Goal: Task Accomplishment & Management: Use online tool/utility

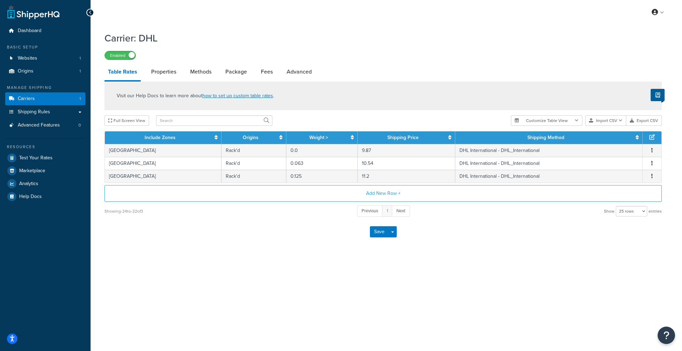
select select "25"
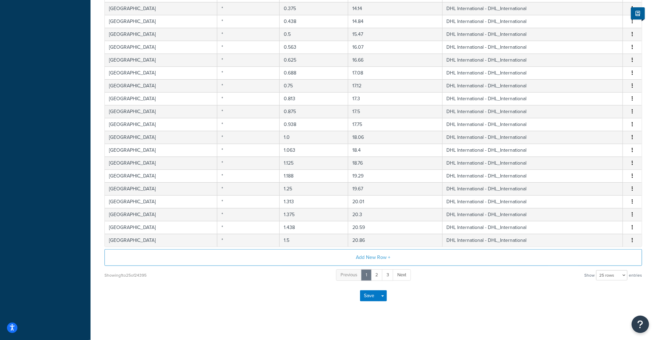
scroll to position [220, 0]
select select "1000"
click option "1000 rows" at bounding box center [0, 0] width 0 height 0
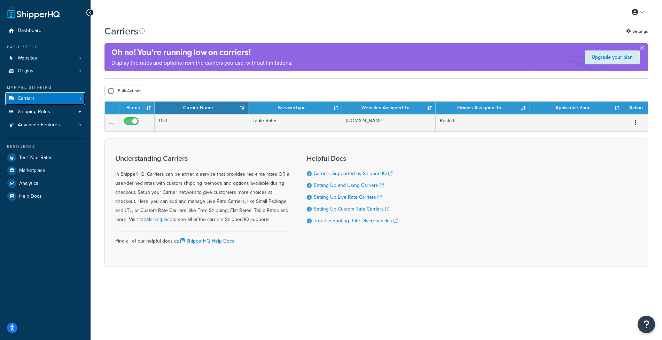
click at [58, 97] on link "Carriers 1" at bounding box center [45, 98] width 80 height 13
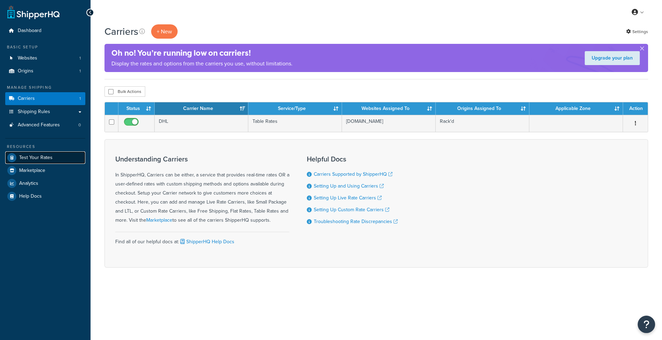
click at [50, 153] on link "Test Your Rates" at bounding box center [45, 157] width 80 height 13
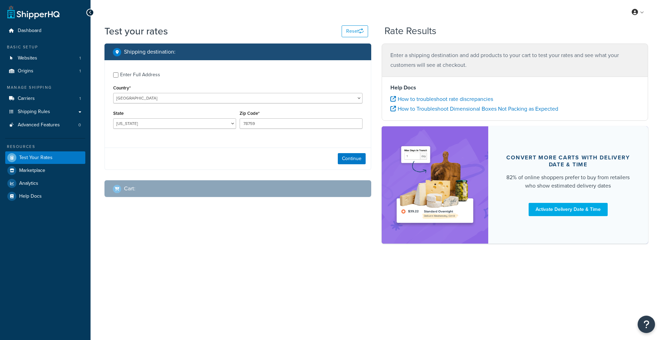
select select "[GEOGRAPHIC_DATA]"
click at [62, 99] on link "Carriers 1" at bounding box center [45, 98] width 80 height 13
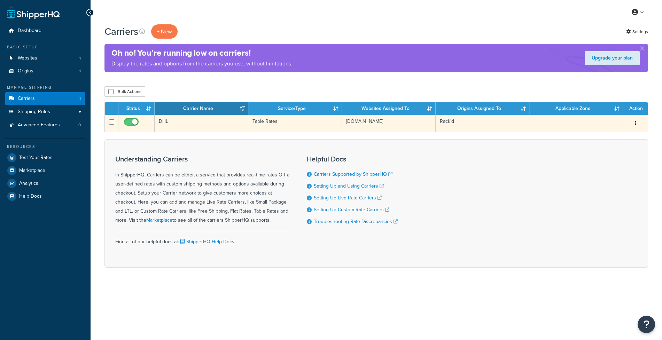
click at [194, 132] on td "DHL" at bounding box center [202, 123] width 94 height 17
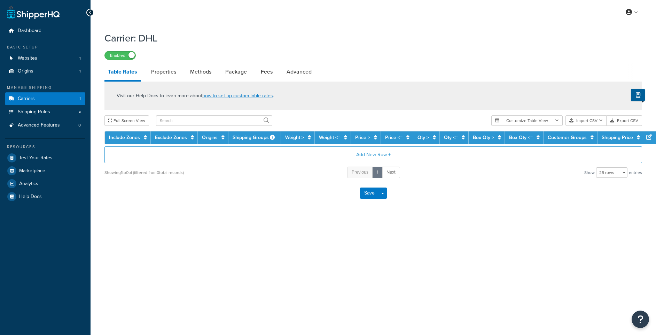
select select "25"
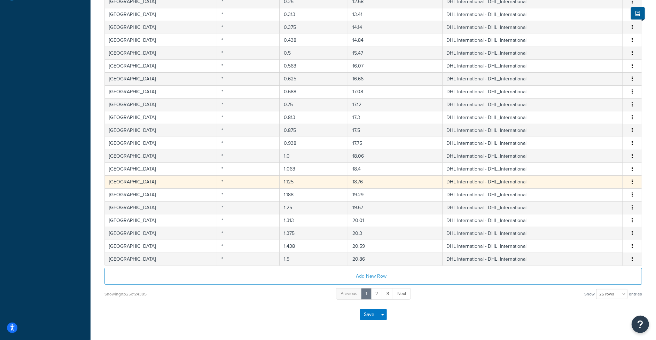
scroll to position [201, 0]
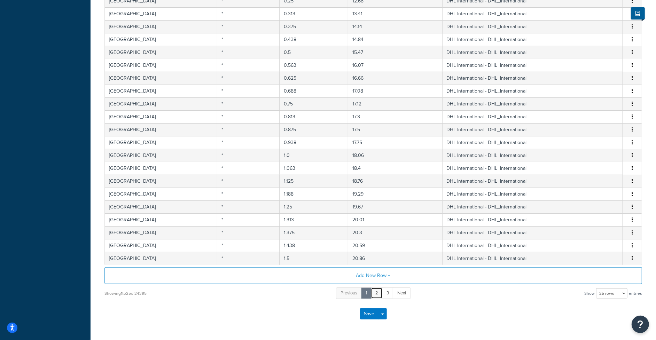
click at [379, 290] on link "2" at bounding box center [377, 293] width 12 height 11
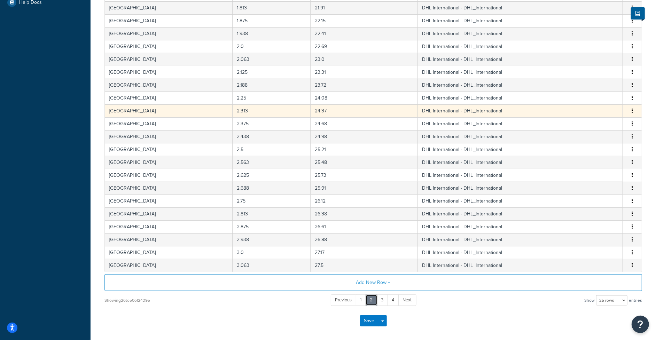
scroll to position [220, 0]
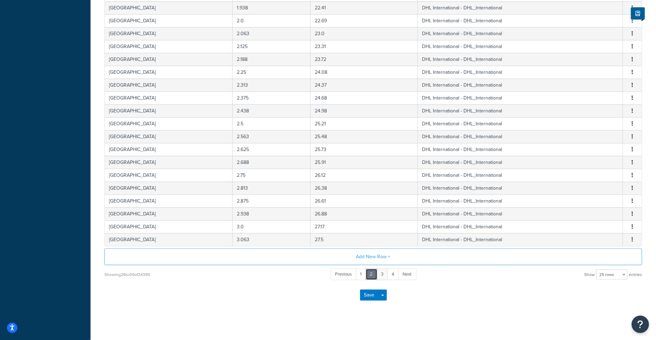
click at [377, 269] on link "2" at bounding box center [372, 274] width 12 height 11
click at [382, 271] on link "3" at bounding box center [382, 274] width 11 height 11
click at [394, 273] on link "5" at bounding box center [399, 274] width 12 height 11
click at [399, 273] on link "7" at bounding box center [398, 274] width 11 height 11
click at [401, 270] on link "9" at bounding box center [399, 274] width 12 height 11
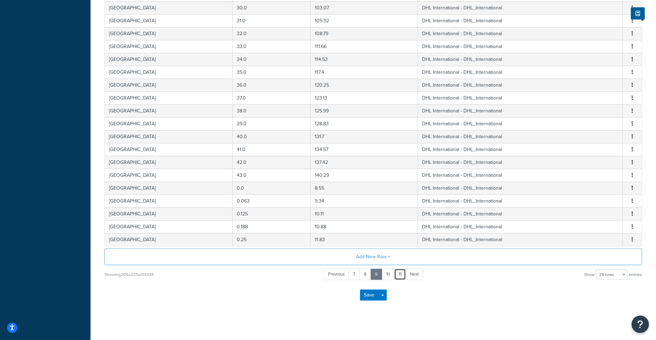
click at [401, 273] on link "11" at bounding box center [400, 274] width 12 height 11
click at [401, 273] on link "13" at bounding box center [400, 274] width 13 height 11
click at [401, 273] on link "15" at bounding box center [401, 274] width 13 height 11
click at [401, 273] on link "17" at bounding box center [401, 274] width 13 height 11
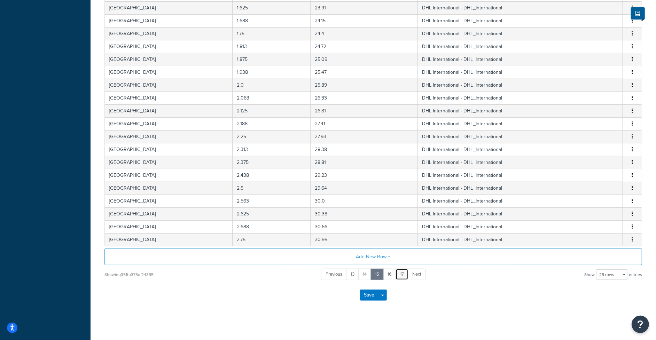
click at [401, 273] on link "17" at bounding box center [401, 274] width 13 height 11
click at [401, 273] on ul "Previous 13 14 15 16 17 Next" at bounding box center [373, 274] width 104 height 11
click at [401, 273] on link "19" at bounding box center [401, 274] width 13 height 11
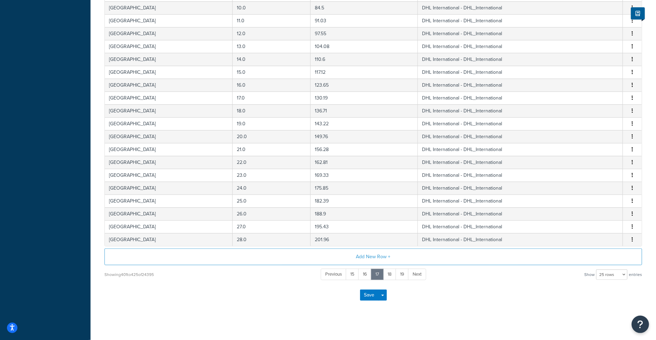
click at [401, 273] on link "19" at bounding box center [401, 274] width 13 height 11
click at [401, 273] on ul "Previous 15 16 17 18 19 Next" at bounding box center [373, 274] width 105 height 11
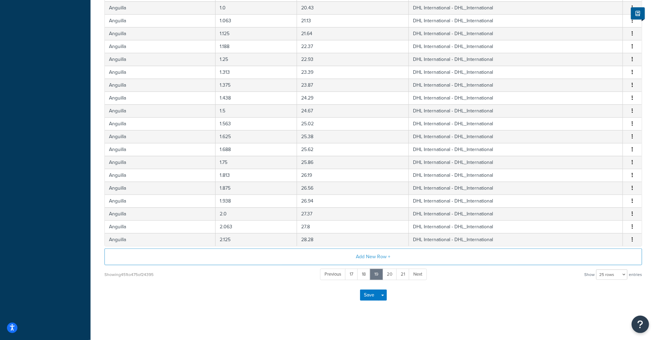
click at [401, 273] on link "21" at bounding box center [402, 274] width 13 height 11
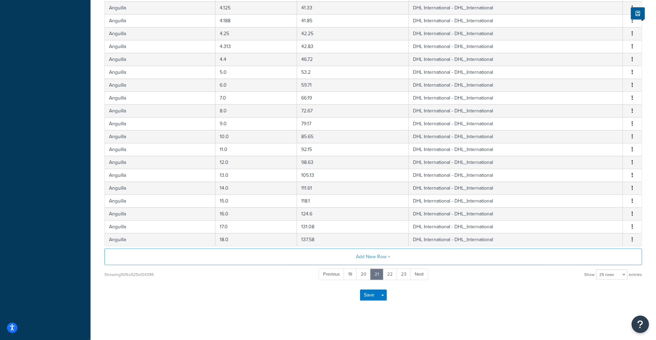
click at [401, 273] on link "23" at bounding box center [403, 274] width 14 height 11
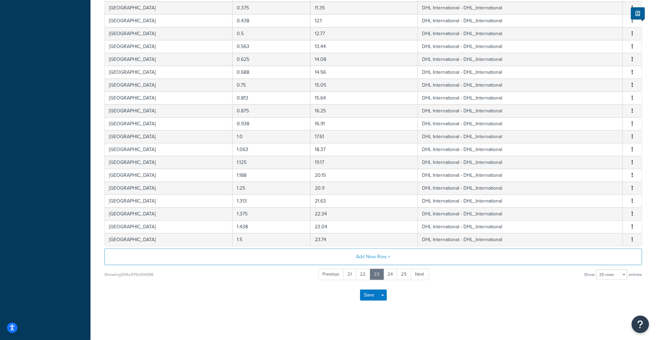
click at [401, 273] on link "25" at bounding box center [404, 274] width 15 height 11
click at [401, 273] on ul "Previous 21 22 23 24 25 Next" at bounding box center [373, 274] width 110 height 11
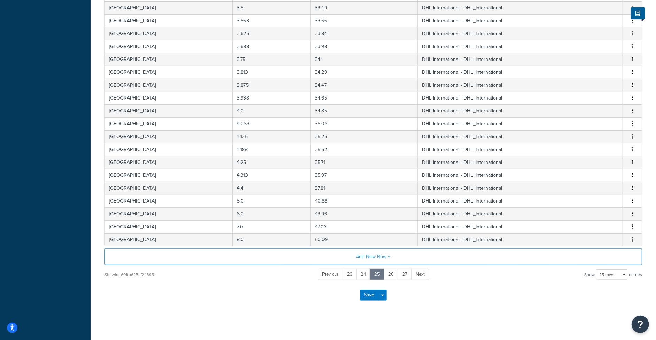
click at [401, 273] on link "27" at bounding box center [405, 274] width 14 height 11
click at [401, 273] on link "29" at bounding box center [405, 274] width 15 height 11
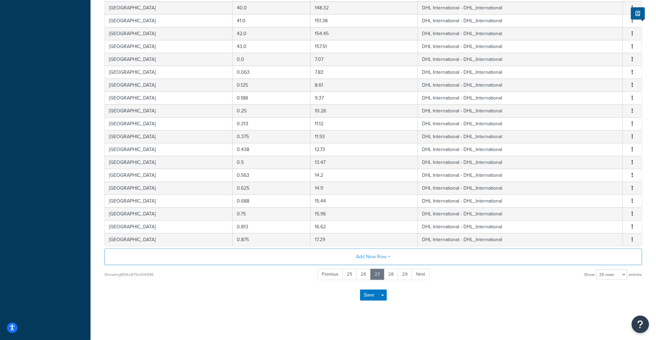
click at [401, 273] on link "29" at bounding box center [405, 274] width 15 height 11
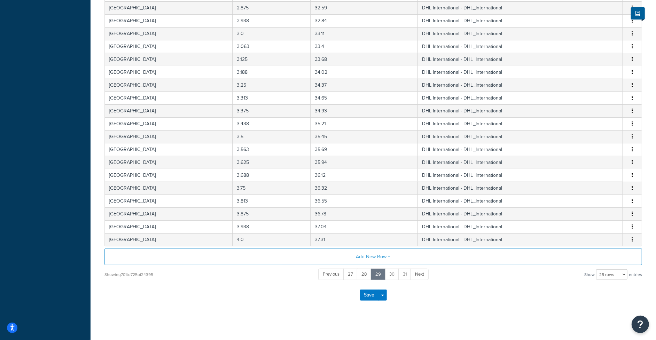
click at [401, 273] on link "31" at bounding box center [404, 274] width 13 height 11
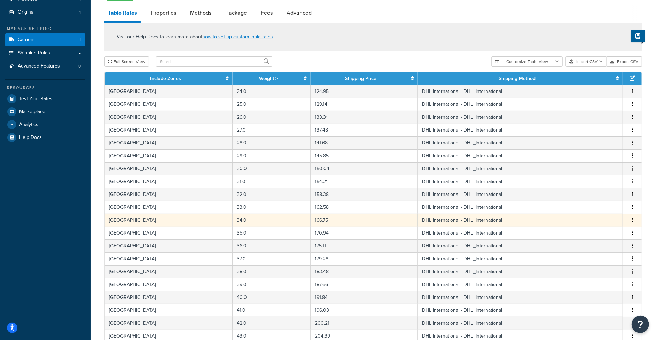
scroll to position [0, 0]
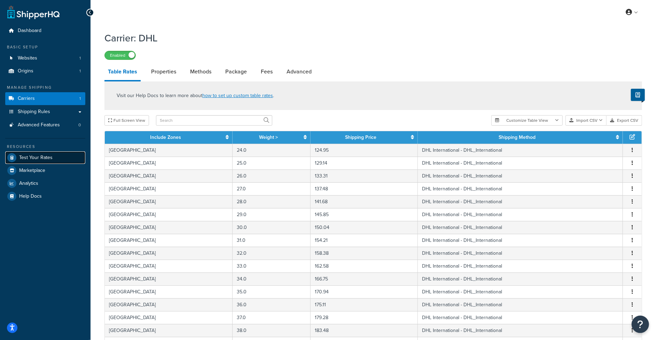
click at [53, 162] on link "Test Your Rates" at bounding box center [45, 157] width 80 height 13
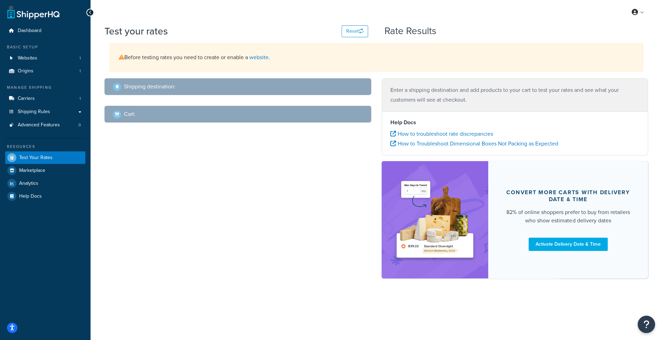
select select "TX"
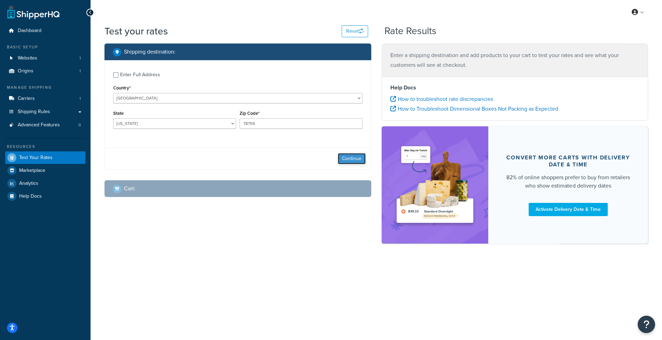
click at [340, 156] on button "Continue" at bounding box center [352, 158] width 28 height 11
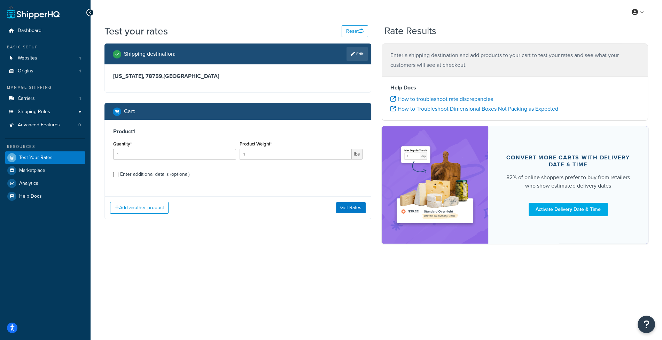
drag, startPoint x: 154, startPoint y: 172, endPoint x: 157, endPoint y: 174, distance: 4.5
click at [154, 173] on div "Enter additional details (optional)" at bounding box center [154, 175] width 69 height 10
click at [118, 173] on input "Enter additional details (optional)" at bounding box center [115, 174] width 5 height 5
checkbox input "true"
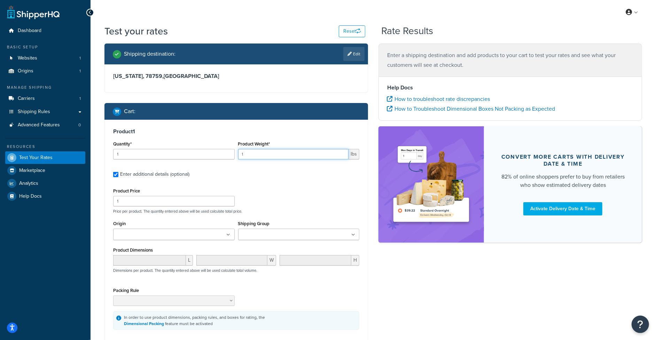
drag, startPoint x: 253, startPoint y: 158, endPoint x: 202, endPoint y: 152, distance: 50.8
click at [238, 152] on input "1" at bounding box center [293, 154] width 111 height 10
type input "5.4"
click at [329, 190] on div "Product Price 1 Price per product. The quantity entered above will be used calc…" at bounding box center [236, 200] width 250 height 28
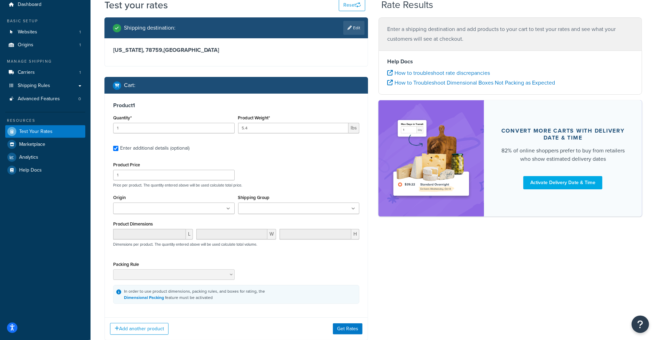
scroll to position [71, 0]
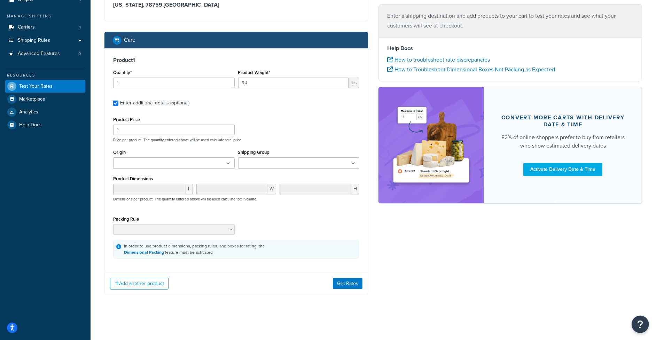
click at [354, 277] on div "Add another product Get Rates" at bounding box center [236, 283] width 263 height 23
click at [353, 280] on button "Get Rates" at bounding box center [348, 283] width 30 height 11
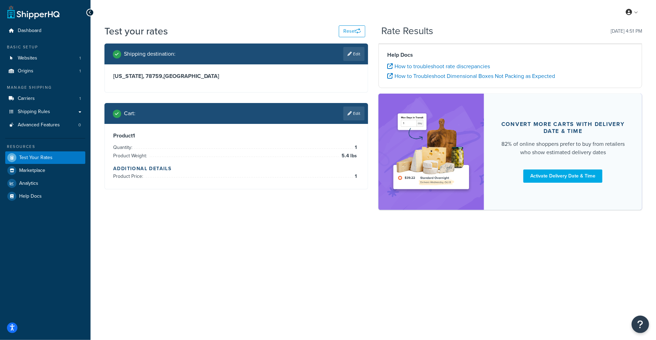
scroll to position [0, 0]
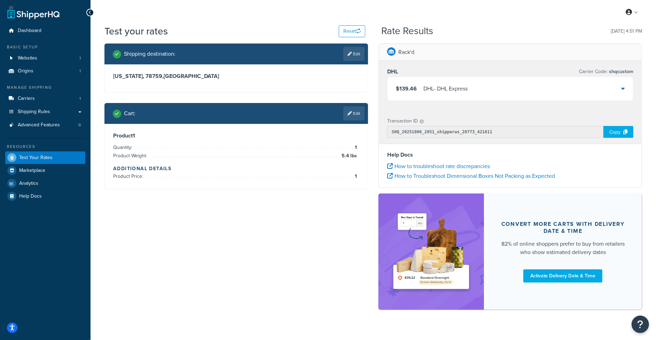
click at [437, 88] on div "DHL - DHL Express" at bounding box center [445, 89] width 44 height 10
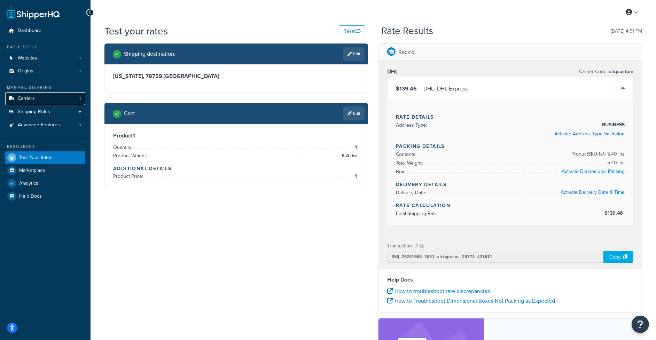
click at [61, 102] on link "Carriers 1" at bounding box center [45, 98] width 80 height 13
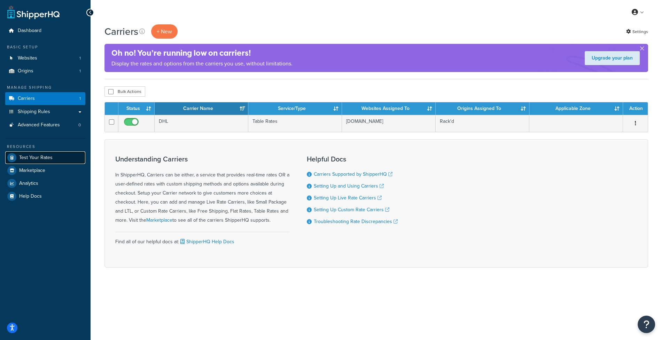
click at [54, 157] on link "Test Your Rates" at bounding box center [45, 157] width 80 height 13
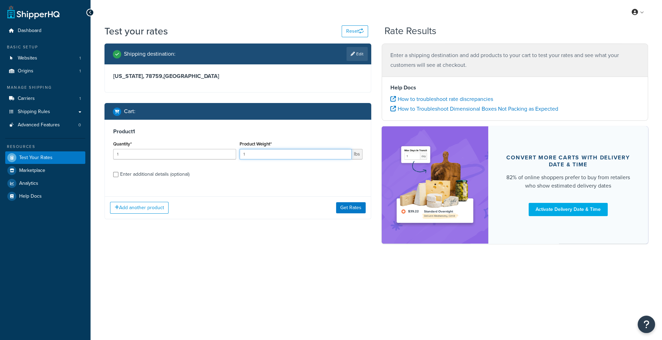
click at [275, 155] on input "1" at bounding box center [295, 154] width 112 height 10
drag, startPoint x: 244, startPoint y: 155, endPoint x: 220, endPoint y: 157, distance: 23.7
click at [239, 156] on input "1" at bounding box center [295, 154] width 112 height 10
click at [351, 203] on button "Get Rates" at bounding box center [351, 207] width 30 height 11
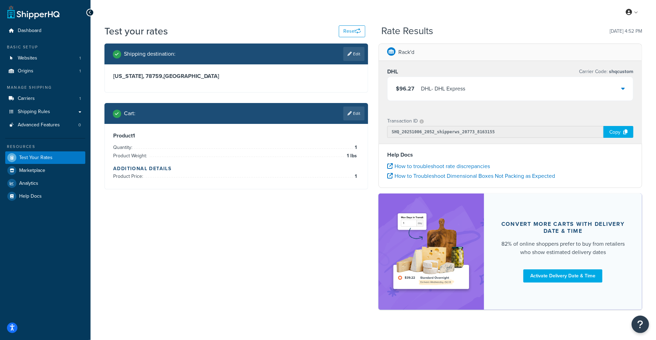
click at [449, 91] on div "DHL - DHL Express" at bounding box center [443, 89] width 44 height 10
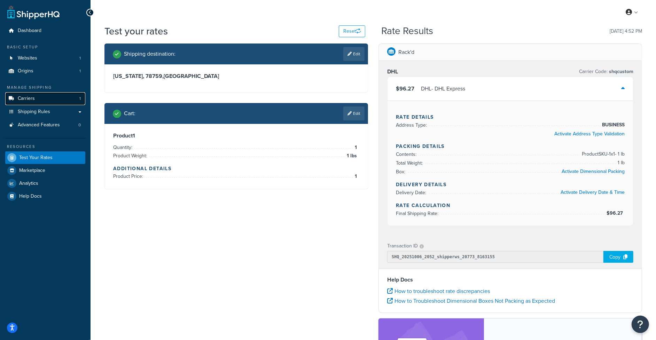
click at [55, 103] on link "Carriers 1" at bounding box center [45, 98] width 80 height 13
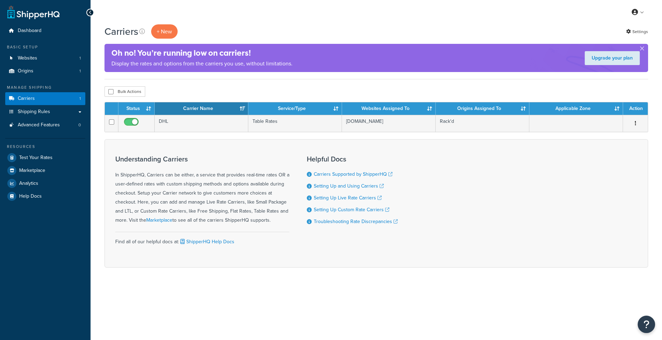
click at [221, 133] on form "Status Carrier Name Service/Type Websites Assigned To Origins Assigned To Appli…" at bounding box center [375, 185] width 543 height 166
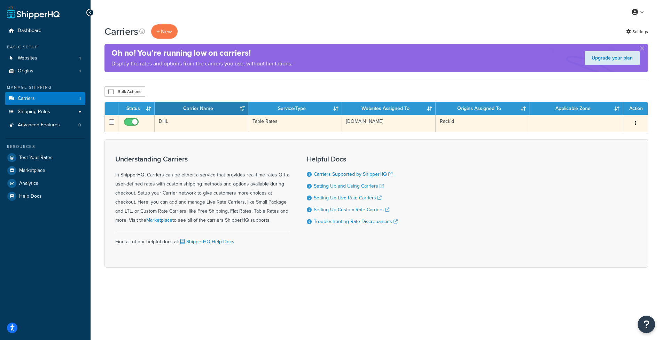
click at [222, 127] on td "DHL" at bounding box center [202, 123] width 94 height 17
click at [235, 128] on td "DHL" at bounding box center [202, 123] width 94 height 17
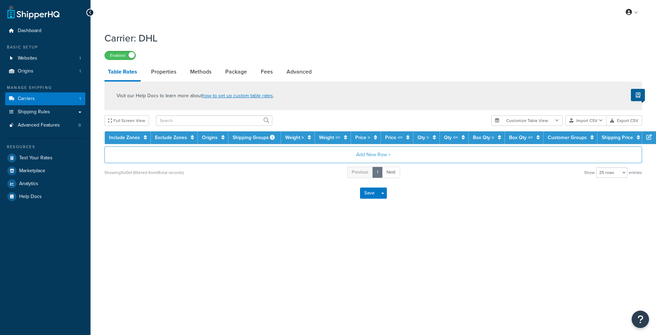
select select "25"
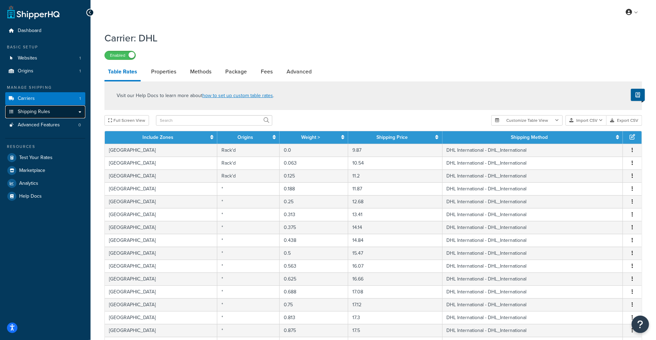
click at [40, 110] on span "Shipping Rules" at bounding box center [34, 112] width 32 height 6
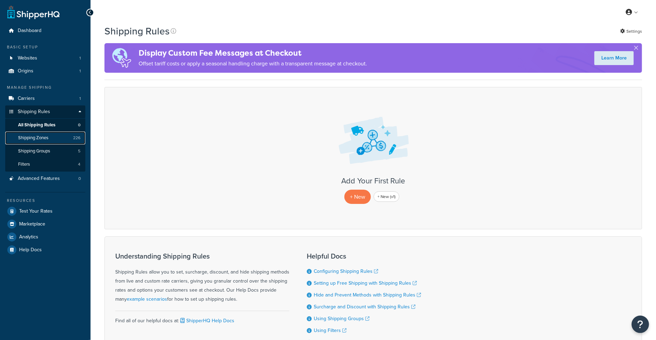
click at [49, 141] on link "Shipping Zones 226" at bounding box center [45, 138] width 80 height 13
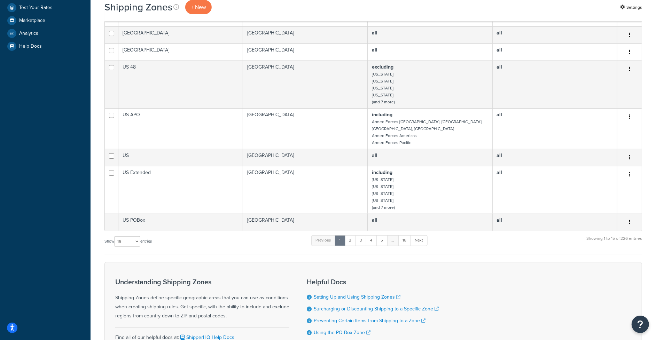
scroll to position [258, 0]
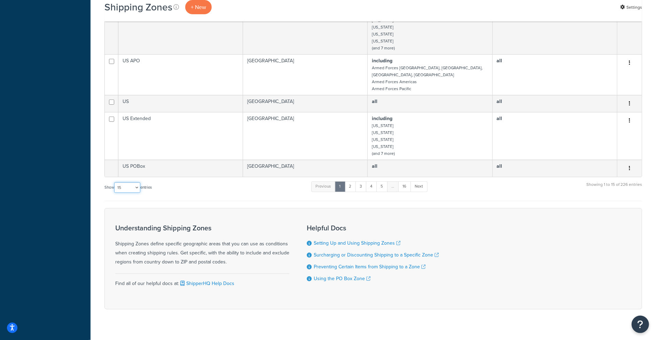
select select "100"
click option "100" at bounding box center [0, 0] width 0 height 0
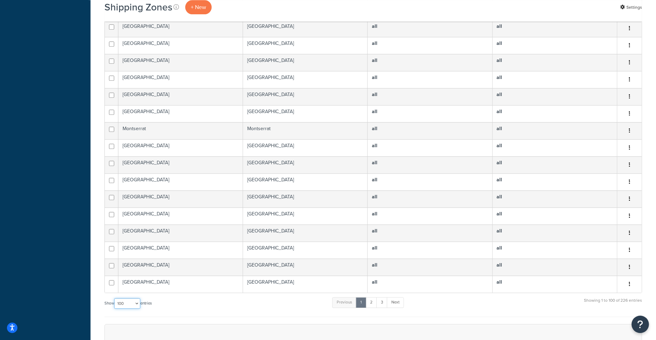
scroll to position [1694, 0]
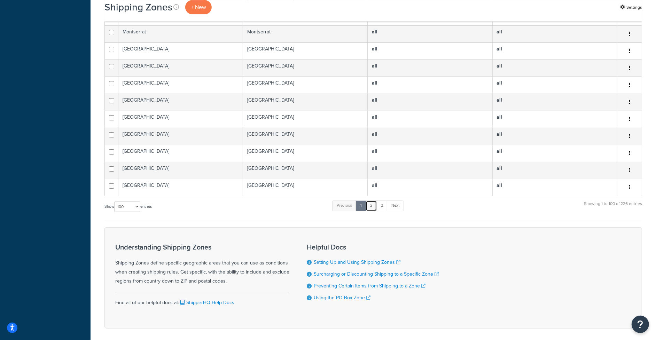
click at [370, 201] on link "2" at bounding box center [371, 206] width 11 height 10
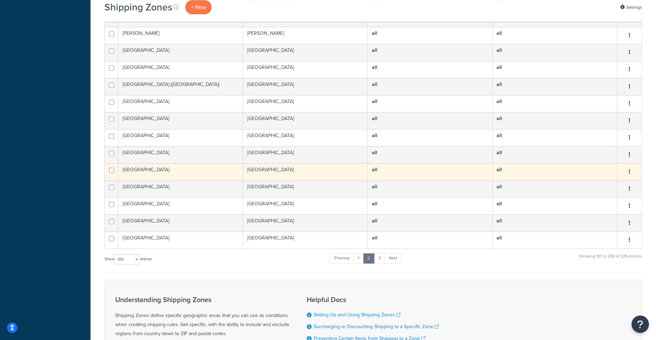
scroll to position [1616, 0]
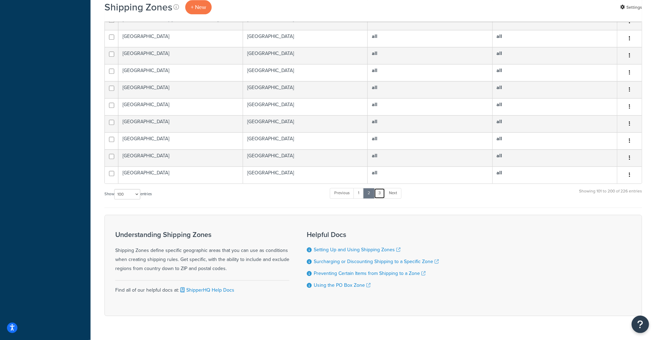
click at [383, 188] on link "3" at bounding box center [379, 193] width 11 height 10
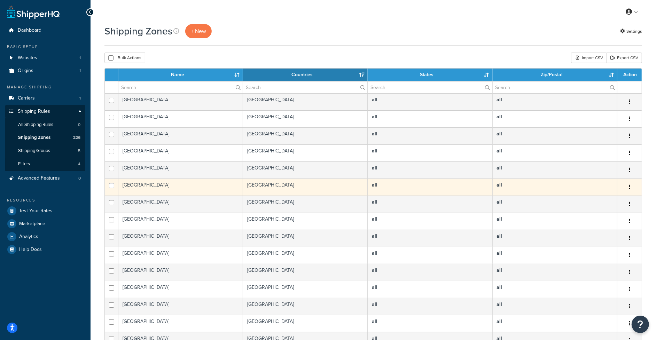
scroll to position [0, 0]
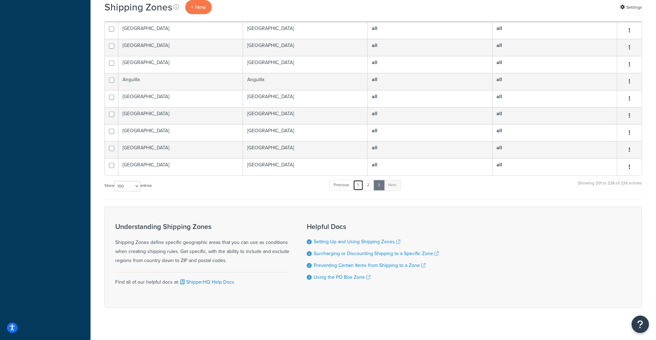
click at [362, 181] on link "1" at bounding box center [358, 185] width 10 height 10
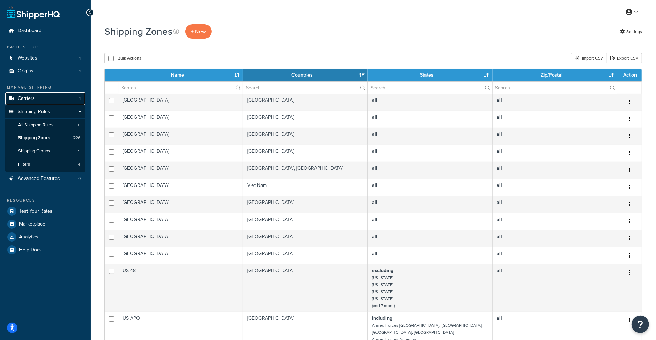
click at [54, 98] on link "Carriers 1" at bounding box center [45, 98] width 80 height 13
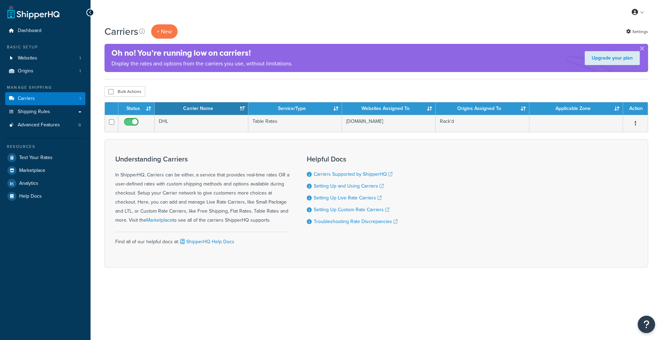
click at [175, 123] on td "DHL" at bounding box center [202, 123] width 94 height 17
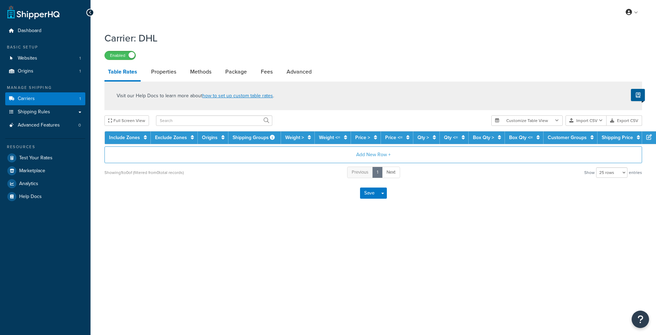
select select "25"
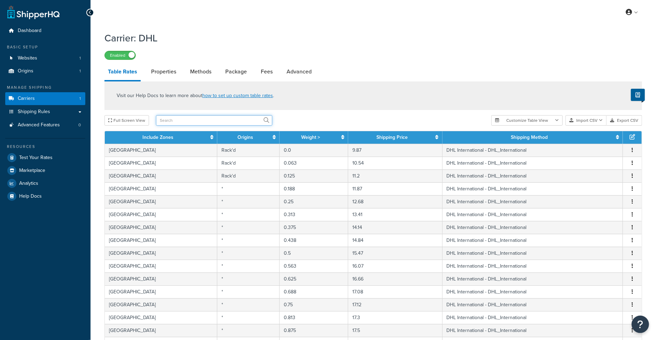
click at [180, 120] on input "text" at bounding box center [214, 120] width 116 height 10
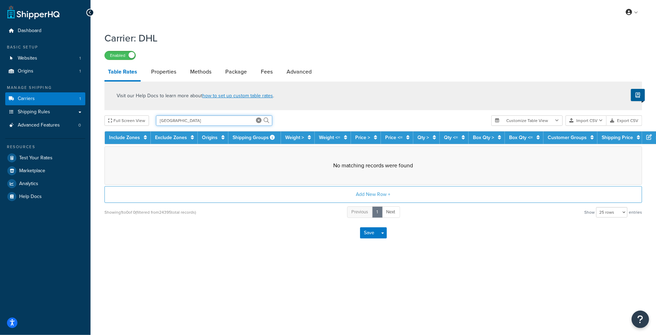
click at [193, 122] on input "[GEOGRAPHIC_DATA]" at bounding box center [214, 120] width 116 height 10
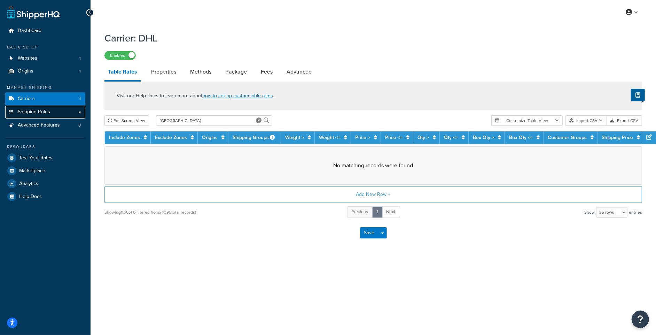
click at [37, 116] on link "Shipping Rules" at bounding box center [45, 111] width 80 height 13
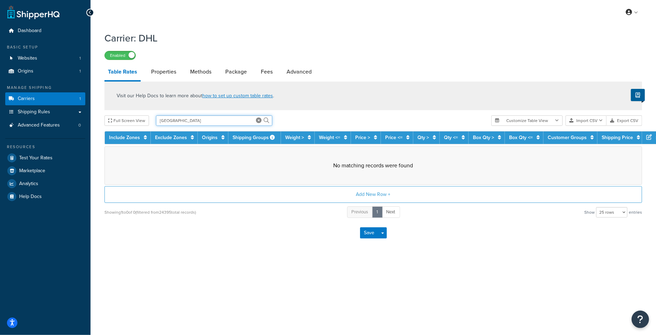
click at [182, 126] on input "United States" at bounding box center [214, 120] width 116 height 10
click at [182, 125] on input "United States" at bounding box center [214, 120] width 116 height 10
click at [184, 123] on input "United States" at bounding box center [214, 120] width 116 height 10
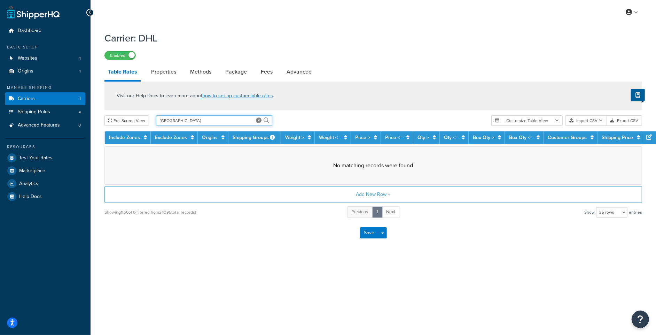
click at [184, 123] on input "United States" at bounding box center [214, 120] width 116 height 10
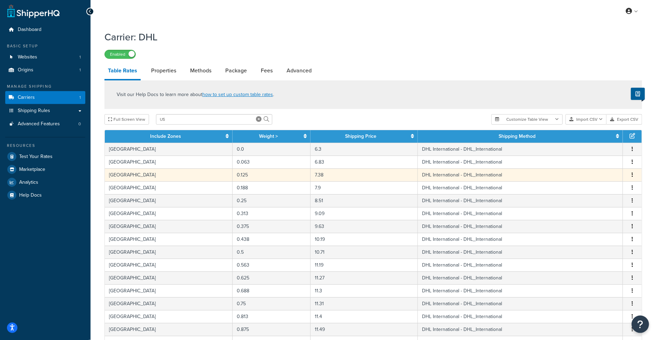
scroll to position [6, 0]
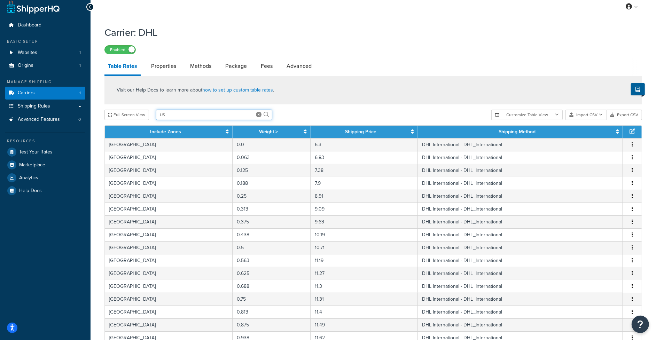
click at [179, 118] on input "US" at bounding box center [214, 115] width 116 height 10
click at [176, 117] on input "US" at bounding box center [214, 115] width 116 height 10
type input "US 48"
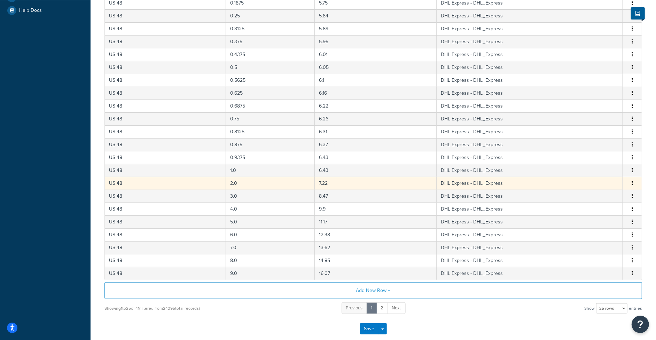
scroll to position [208, 0]
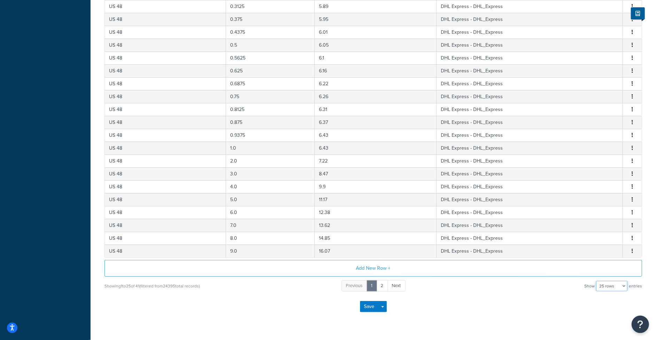
select select "1000"
click option "1000 rows" at bounding box center [0, 0] width 0 height 0
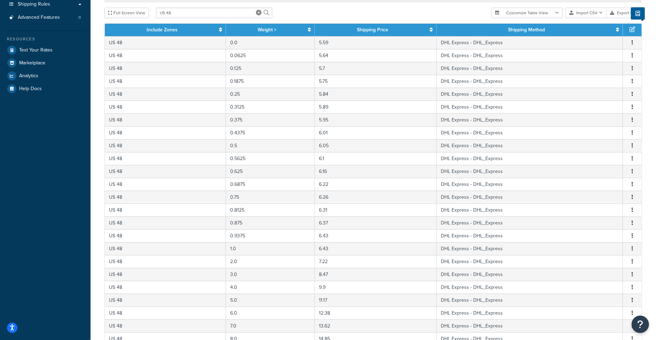
scroll to position [0, 0]
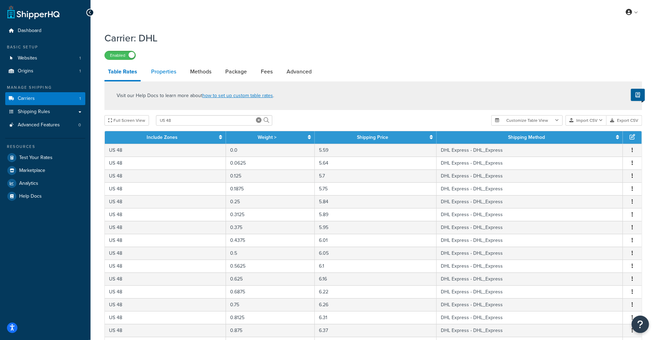
click at [176, 75] on link "Properties" at bounding box center [164, 71] width 32 height 17
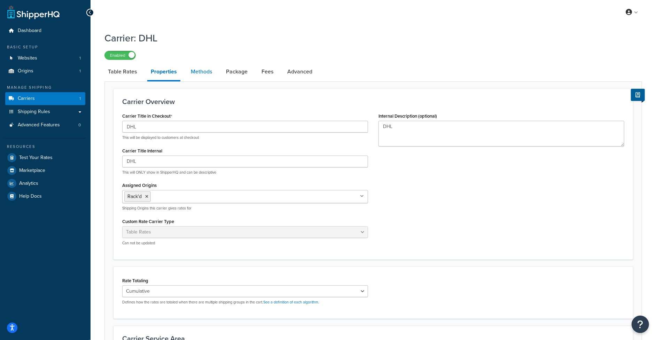
click at [205, 77] on link "Methods" at bounding box center [201, 71] width 28 height 17
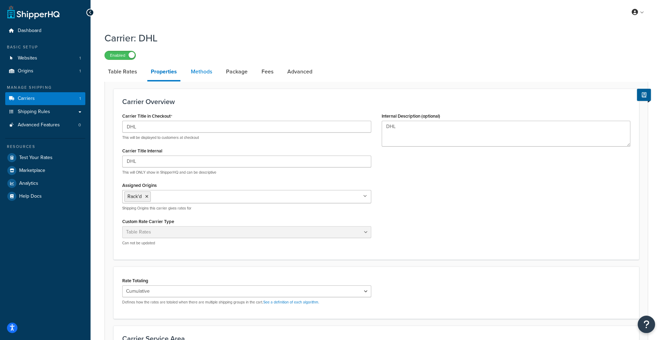
select select "25"
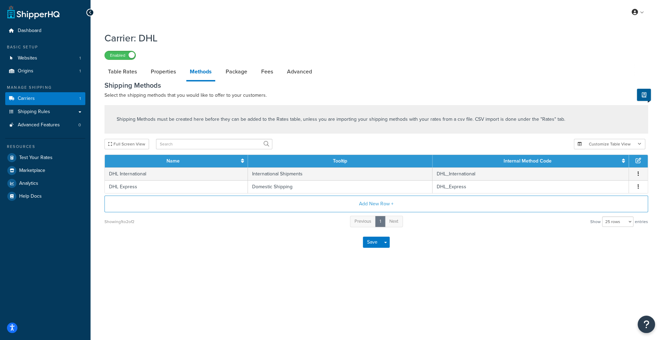
click at [171, 117] on p "Shipping Methods must be created here before they can be added to the Rates tab…" at bounding box center [341, 120] width 448 height 8
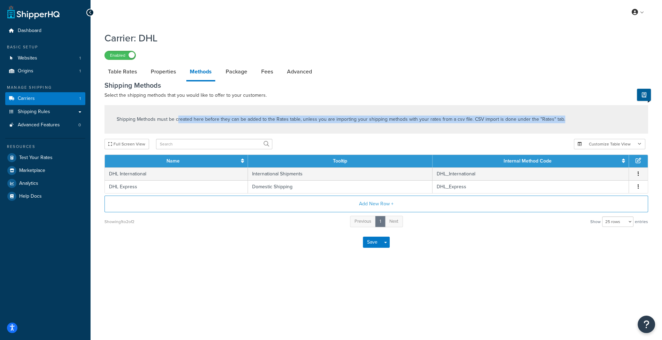
drag, startPoint x: 229, startPoint y: 118, endPoint x: 414, endPoint y: 125, distance: 184.9
click at [413, 124] on div "Shipping Methods must be created here before they can be added to the Rates tab…" at bounding box center [375, 119] width 543 height 29
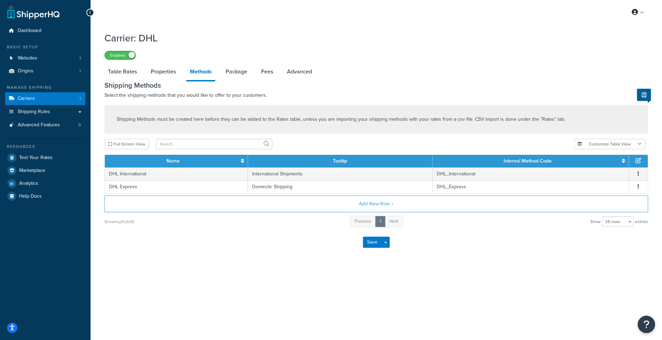
click at [414, 125] on div "Shipping Methods must be created here before they can be added to the Rates tab…" at bounding box center [375, 119] width 543 height 29
drag, startPoint x: 351, startPoint y: 118, endPoint x: 257, endPoint y: 120, distance: 94.0
click at [257, 120] on p "Shipping Methods must be created here before they can be added to the Rates tab…" at bounding box center [341, 120] width 448 height 8
click at [166, 231] on div "Save Save Dropdown Save and Edit" at bounding box center [375, 242] width 543 height 29
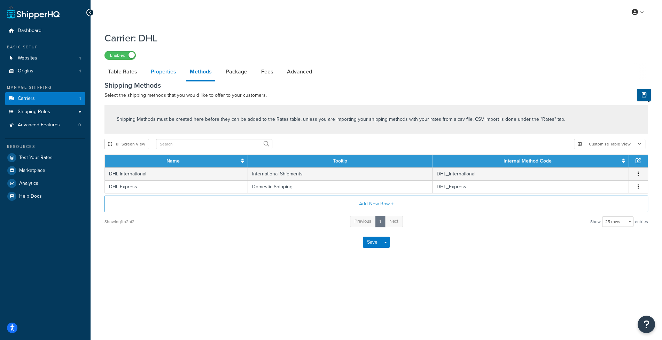
click at [157, 77] on link "Properties" at bounding box center [163, 71] width 32 height 17
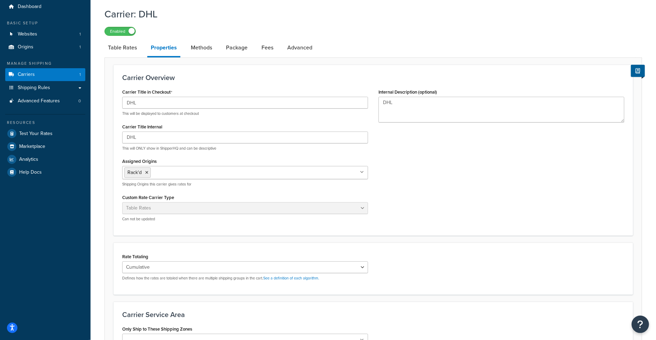
scroll to position [57, 0]
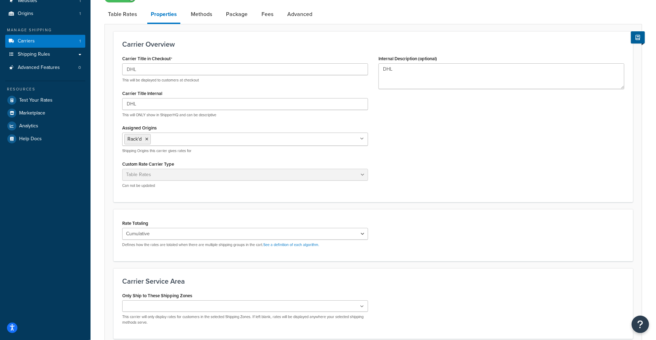
drag, startPoint x: 148, startPoint y: 214, endPoint x: 141, endPoint y: 213, distance: 7.1
click at [146, 214] on div "Rate Totaling Cumulative Highest Per Item Per SKU Defines how the rates are tot…" at bounding box center [372, 235] width 519 height 52
click at [344, 239] on div "Cumulative Highest Per Item Per SKU Defines how the rates are totaled when ther…" at bounding box center [245, 237] width 246 height 19
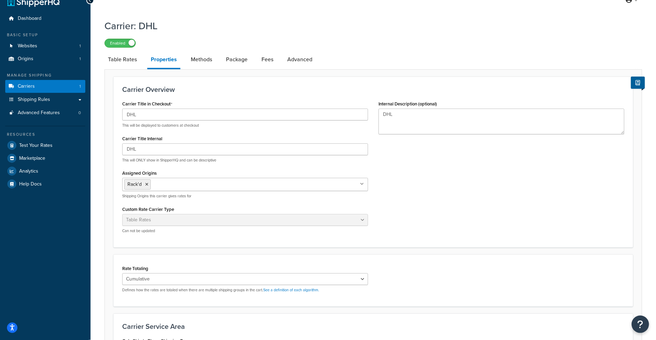
scroll to position [11, 0]
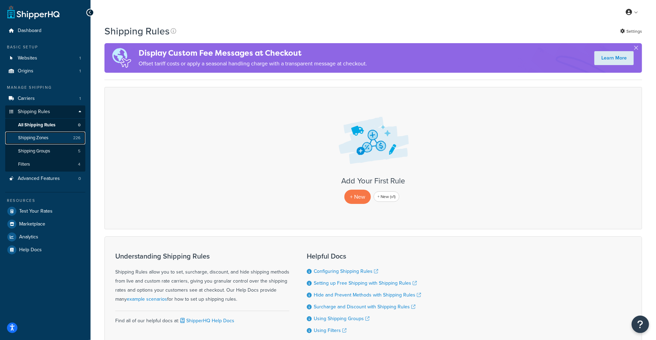
click at [37, 143] on link "Shipping Zones 226" at bounding box center [45, 138] width 80 height 13
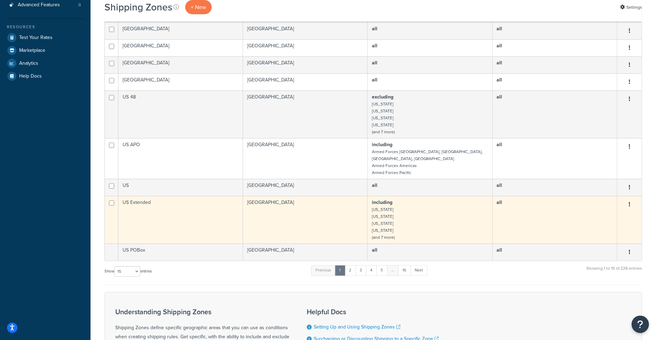
scroll to position [184, 0]
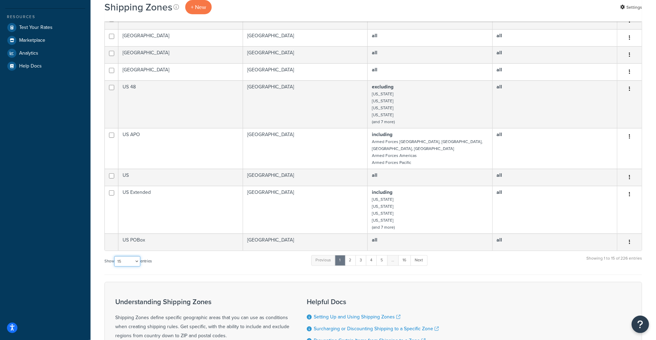
select select "50"
click option "50" at bounding box center [0, 0] width 0 height 0
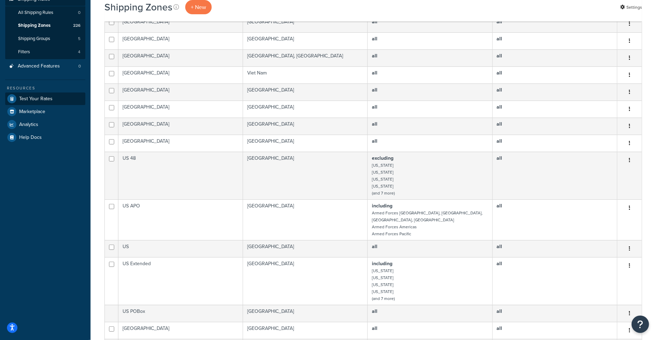
scroll to position [63, 0]
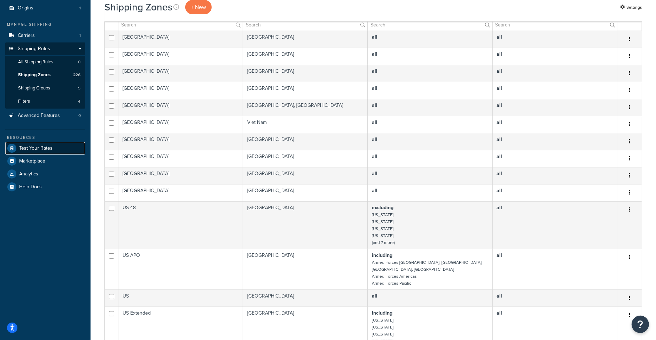
click at [47, 146] on span "Test Your Rates" at bounding box center [35, 149] width 33 height 6
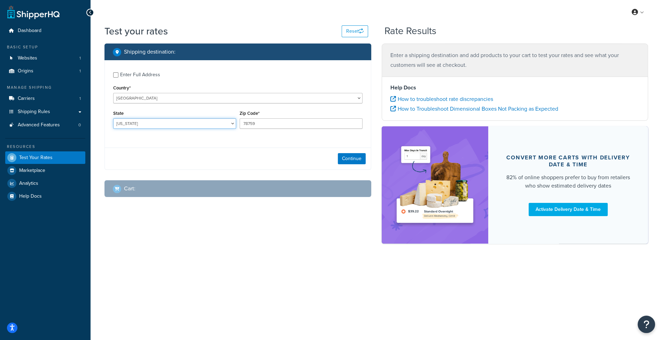
click at [113, 118] on select "[US_STATE] [US_STATE] [US_STATE] [US_STATE] [US_STATE] Armed Forces Americas Ar…" at bounding box center [174, 123] width 123 height 10
select select "CA"
click at [284, 124] on input "78759" at bounding box center [300, 123] width 123 height 10
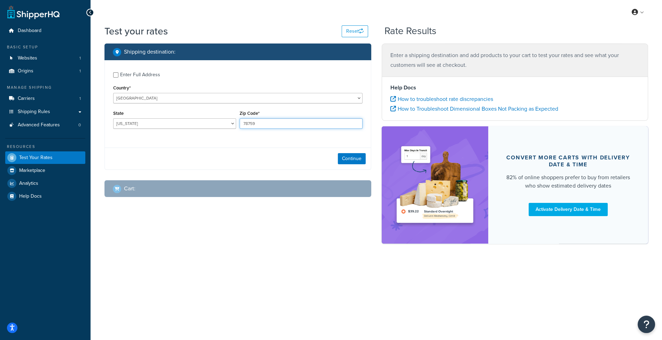
click at [307, 125] on input "78759" at bounding box center [300, 123] width 123 height 10
type input "90405"
click at [364, 160] on button "Continue" at bounding box center [352, 158] width 28 height 11
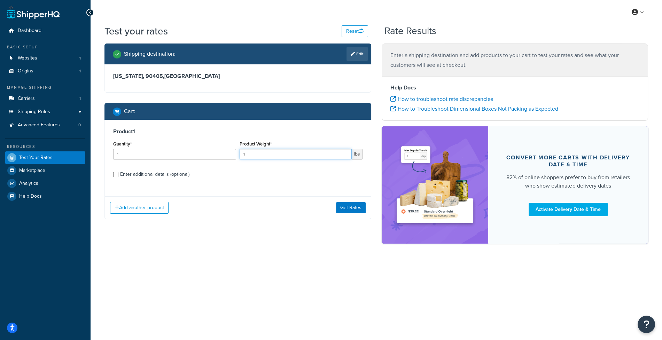
click at [269, 156] on input "1" at bounding box center [295, 154] width 112 height 10
drag, startPoint x: 269, startPoint y: 156, endPoint x: 242, endPoint y: 155, distance: 27.2
click at [242, 155] on input "1" at bounding box center [295, 154] width 112 height 10
type input ".5"
click at [357, 210] on button "Get Rates" at bounding box center [351, 207] width 30 height 11
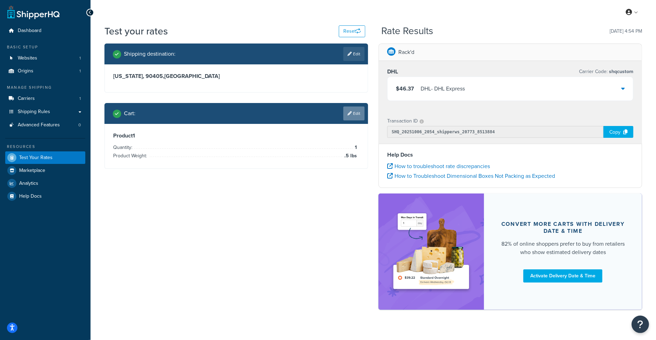
click at [357, 117] on link "Edit" at bounding box center [353, 114] width 21 height 14
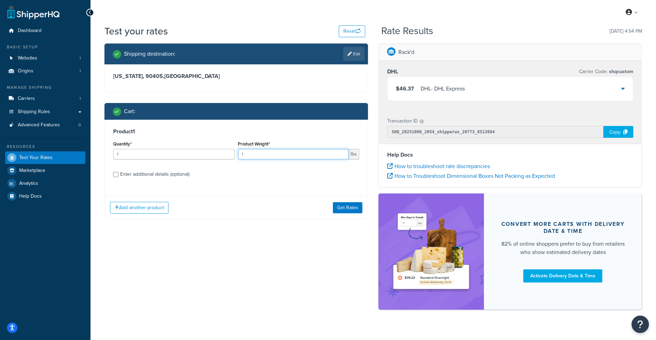
click at [270, 154] on input "1" at bounding box center [293, 154] width 111 height 10
click at [270, 155] on input "1" at bounding box center [293, 154] width 111 height 10
drag, startPoint x: 268, startPoint y: 163, endPoint x: 202, endPoint y: 156, distance: 66.2
click at [202, 156] on div "Quantity* 1 Product Weight* 1 lbs" at bounding box center [236, 151] width 250 height 25
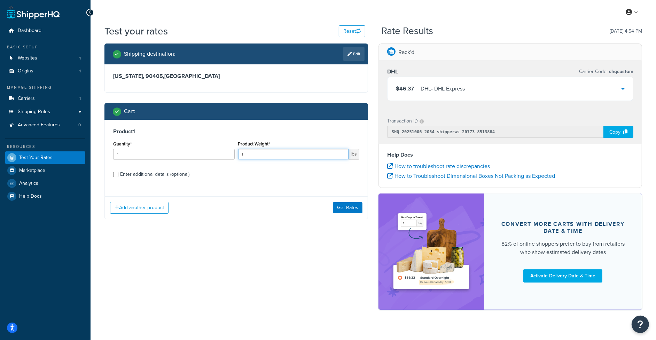
drag, startPoint x: 259, startPoint y: 155, endPoint x: 216, endPoint y: 153, distance: 42.9
click at [238, 153] on input "1" at bounding box center [293, 154] width 111 height 10
type input ".3"
click at [358, 209] on button "Get Rates" at bounding box center [348, 207] width 30 height 11
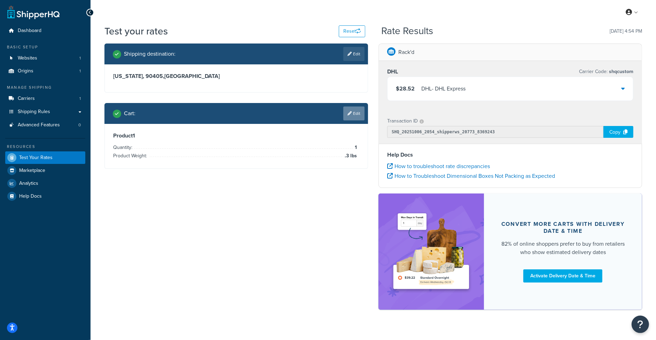
click at [352, 115] on link "Edit" at bounding box center [353, 114] width 21 height 14
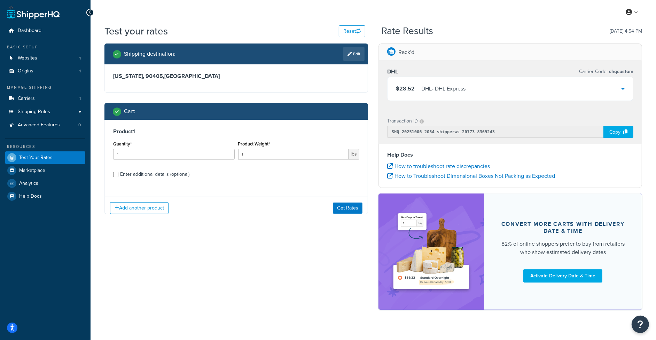
drag, startPoint x: 261, startPoint y: 163, endPoint x: 264, endPoint y: 160, distance: 4.2
click at [261, 162] on div "Product Weight* 1 lbs" at bounding box center [298, 151] width 125 height 25
click at [266, 156] on input "1" at bounding box center [293, 154] width 111 height 10
type input ".3375"
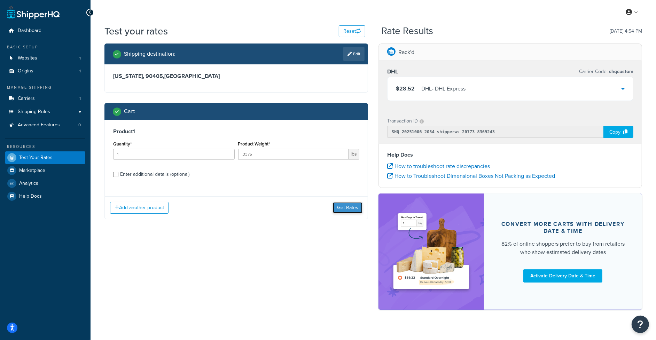
click at [343, 209] on button "Get Rates" at bounding box center [348, 207] width 30 height 11
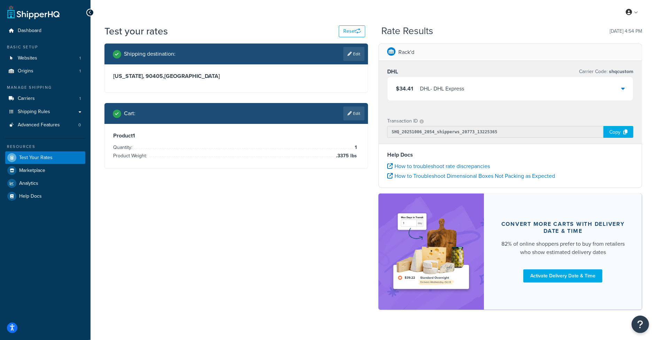
click at [438, 92] on div "DHL - DHL Express" at bounding box center [442, 89] width 44 height 10
